Goal: Navigation & Orientation: Understand site structure

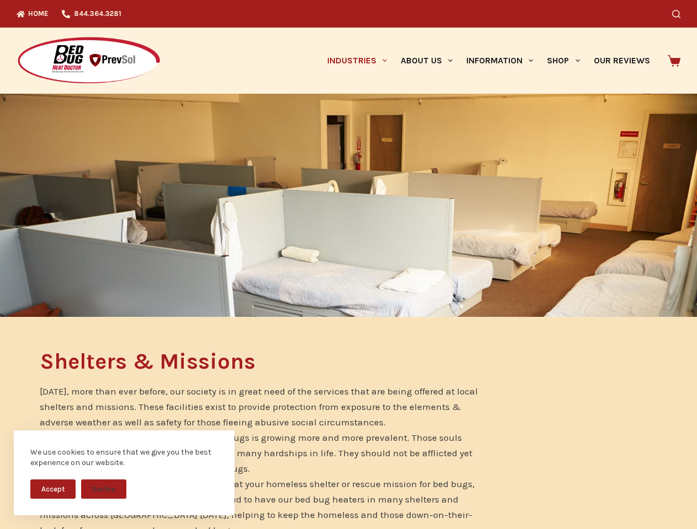
click at [348, 265] on div at bounding box center [348, 205] width 697 height 223
click at [53, 489] on button "Accept" at bounding box center [52, 489] width 45 height 19
click at [104, 489] on button "Decline" at bounding box center [103, 489] width 45 height 19
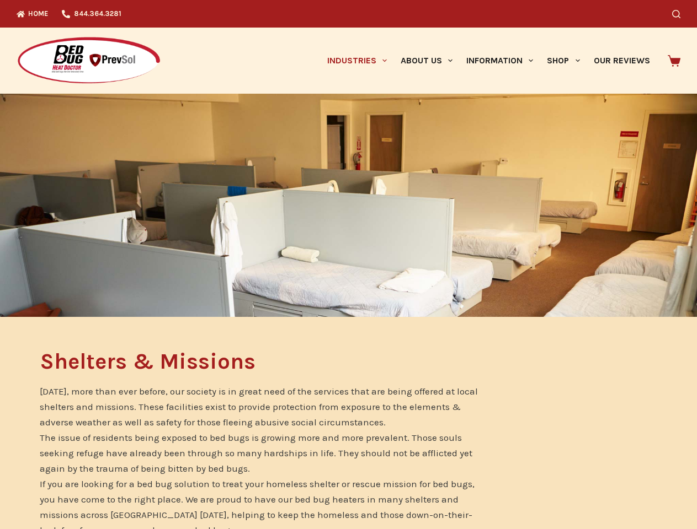
click at [680, 14] on icon "Search" at bounding box center [676, 14] width 8 height 8
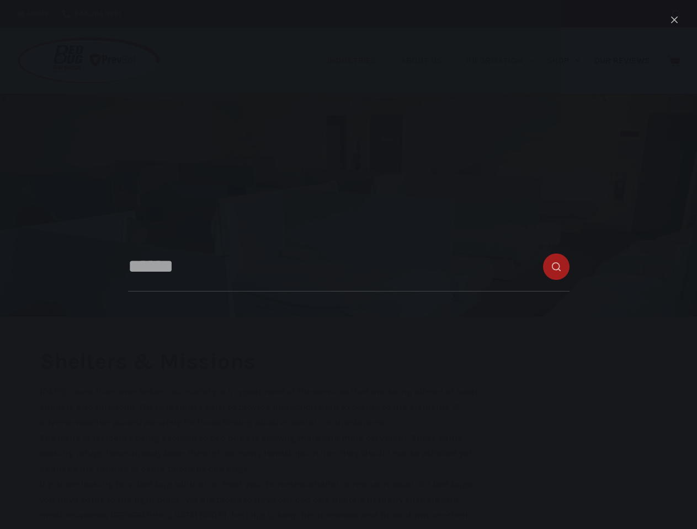
click at [361, 61] on link "Industries" at bounding box center [356, 61] width 73 height 66
click at [431, 61] on link "About Us" at bounding box center [426, 61] width 66 height 66
click at [504, 61] on link "Information" at bounding box center [499, 61] width 81 height 66
click at [568, 61] on link "Shop" at bounding box center [563, 61] width 46 height 66
